Goal: Information Seeking & Learning: Learn about a topic

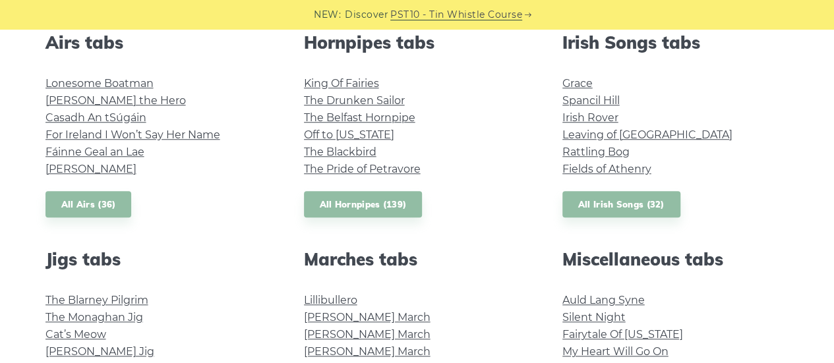
scroll to position [536, 0]
click at [100, 94] on link "[PERSON_NAME] the Hero" at bounding box center [115, 100] width 140 height 13
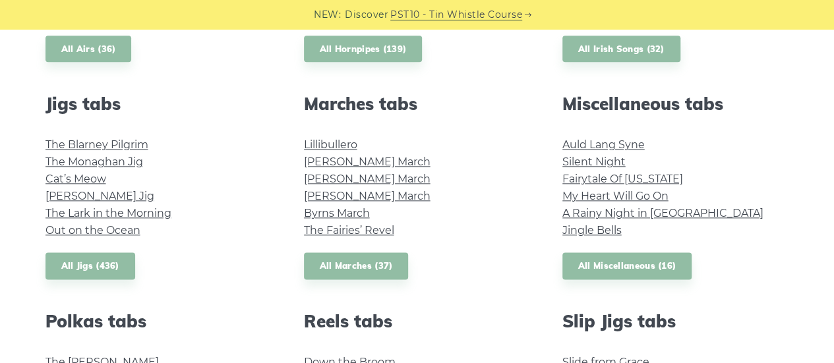
scroll to position [705, 0]
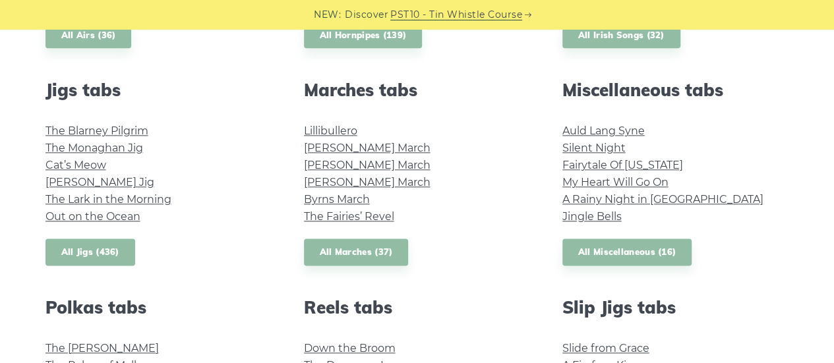
click at [107, 244] on link "All Jigs (436)" at bounding box center [90, 252] width 90 height 27
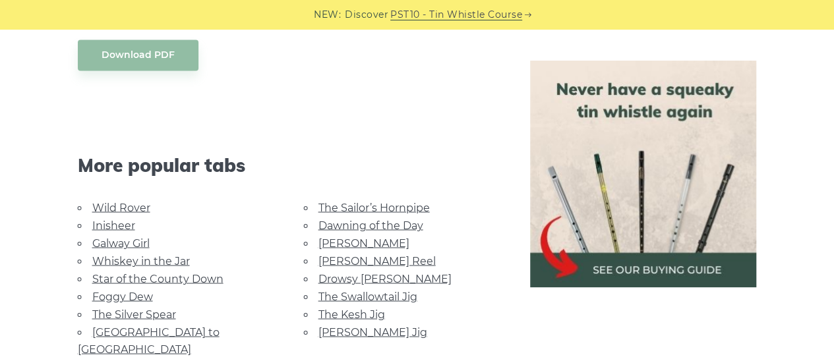
scroll to position [1081, 0]
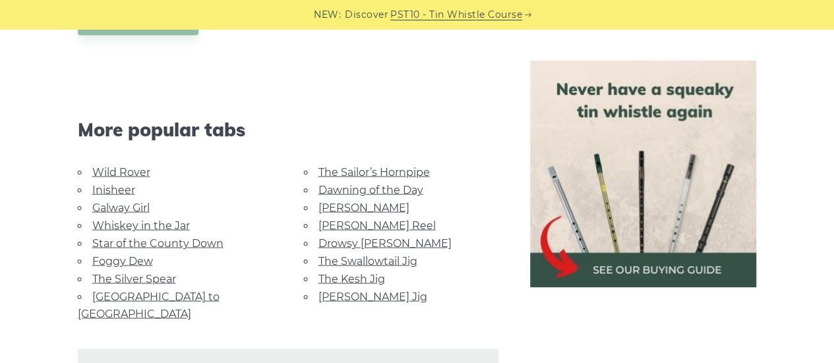
click at [117, 184] on link "Inisheer" at bounding box center [113, 189] width 43 height 13
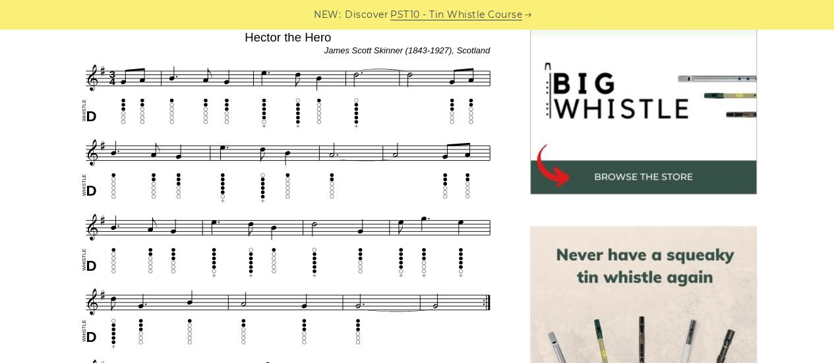
scroll to position [372, 0]
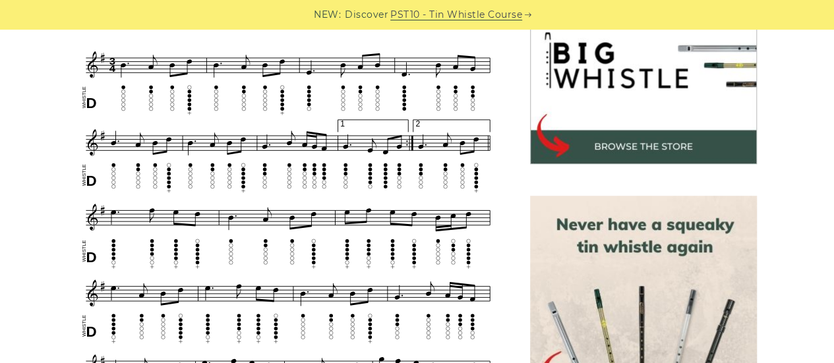
scroll to position [386, 0]
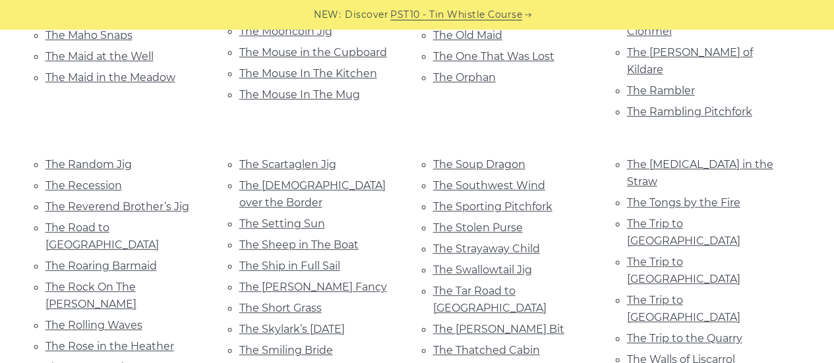
scroll to position [2748, 0]
